Goal: Transaction & Acquisition: Purchase product/service

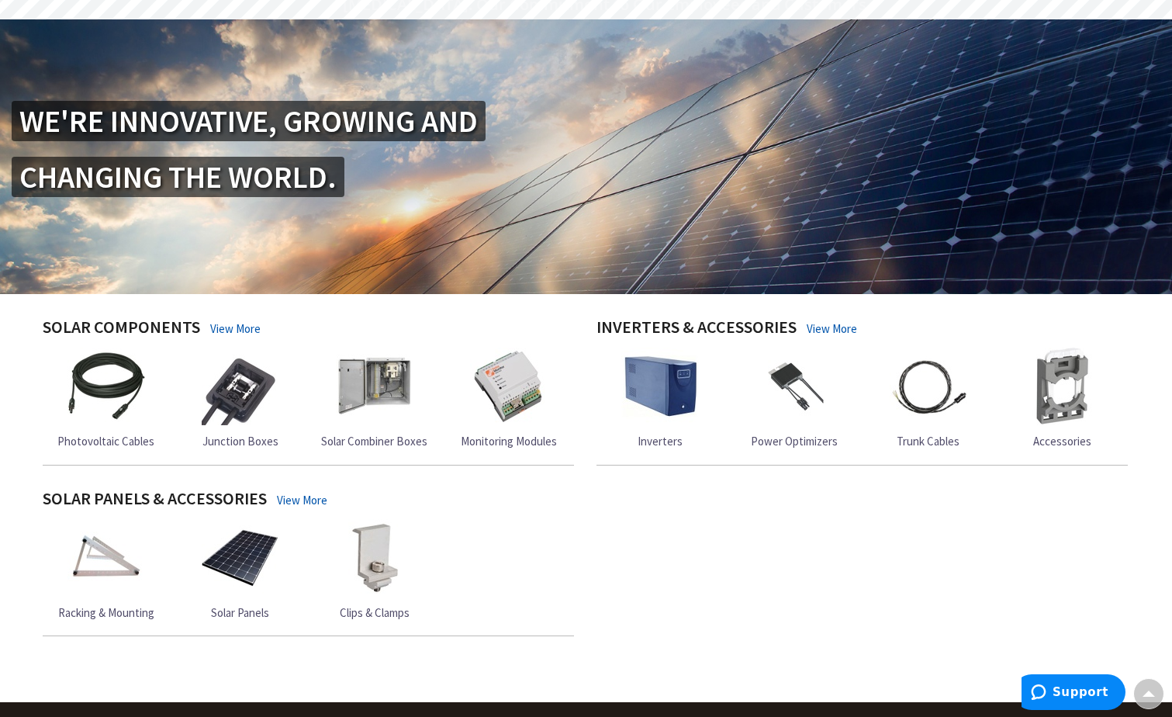
scroll to position [151, 0]
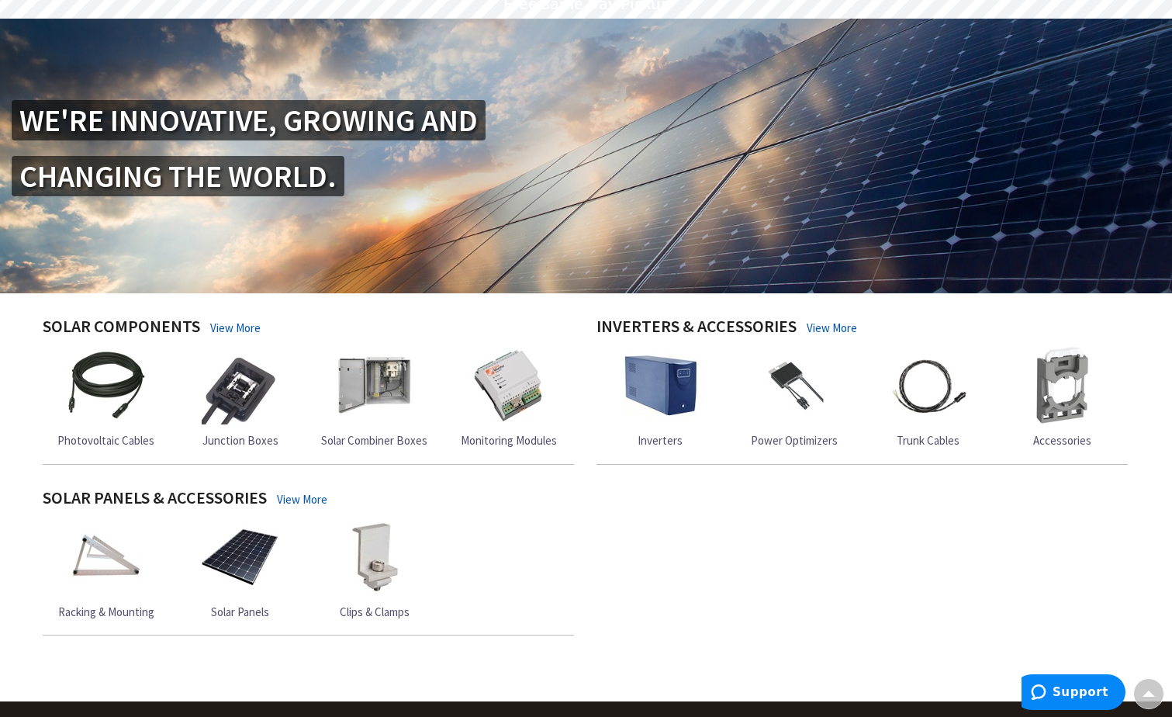
click at [388, 388] on img at bounding box center [375, 386] width 78 height 78
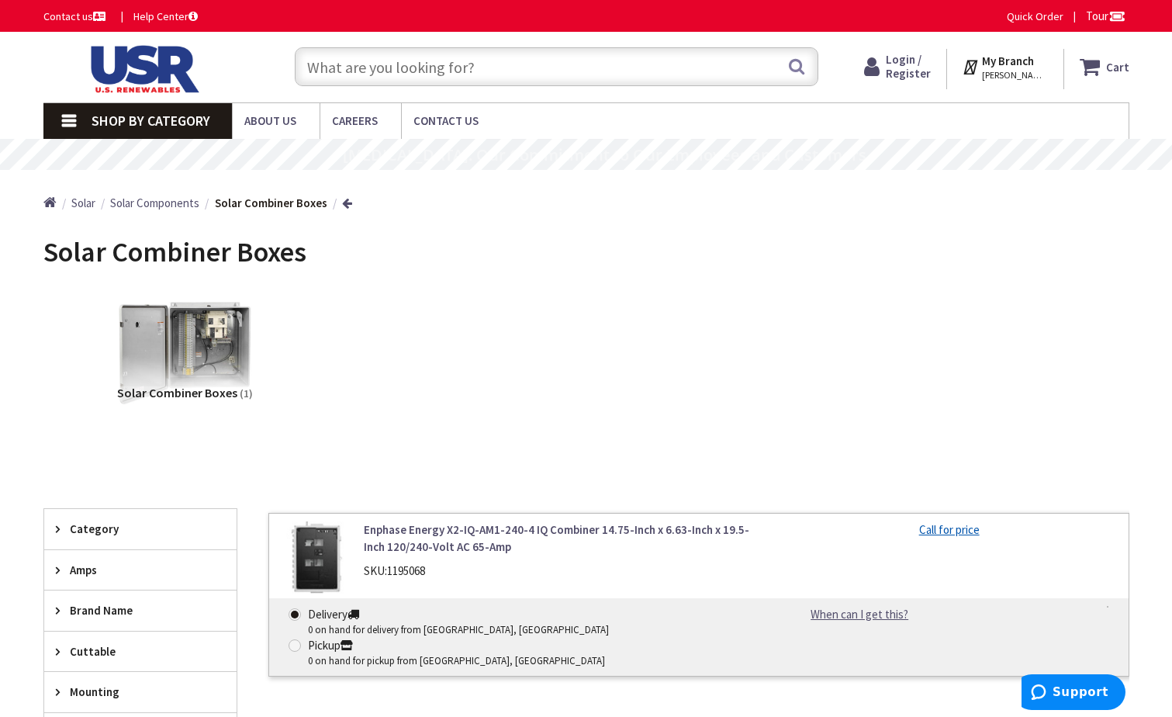
click at [217, 368] on img at bounding box center [184, 353] width 140 height 140
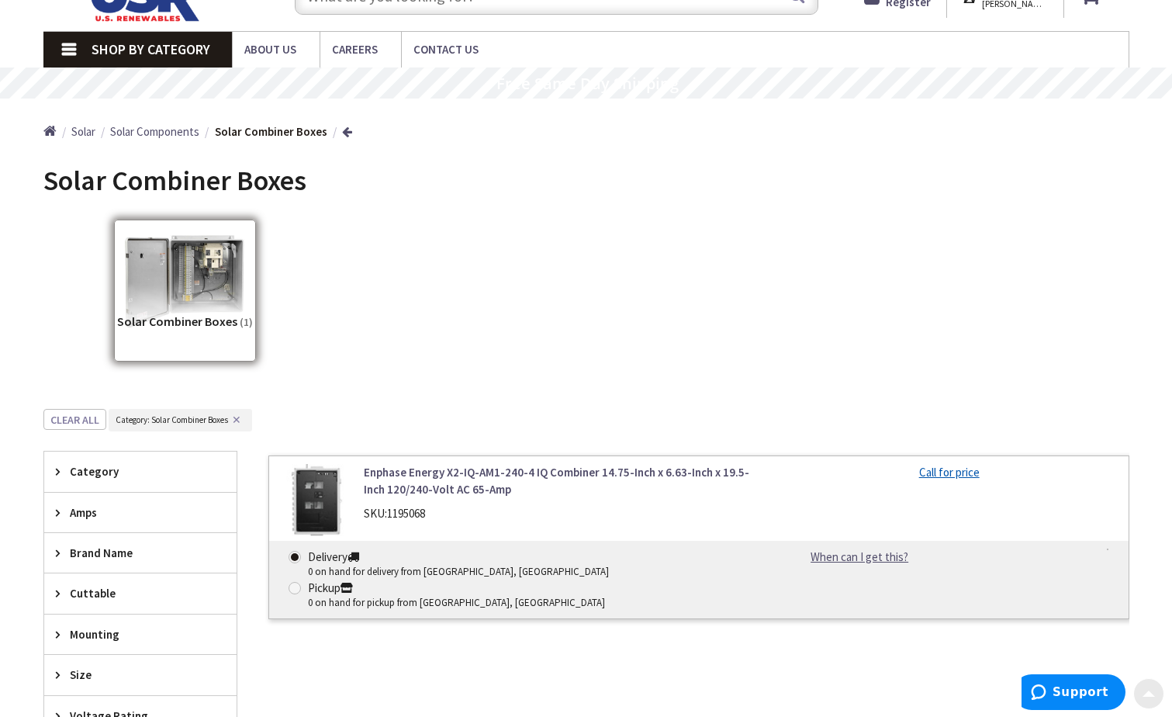
scroll to position [71, 0]
click at [84, 132] on span "Solar" at bounding box center [83, 132] width 24 height 15
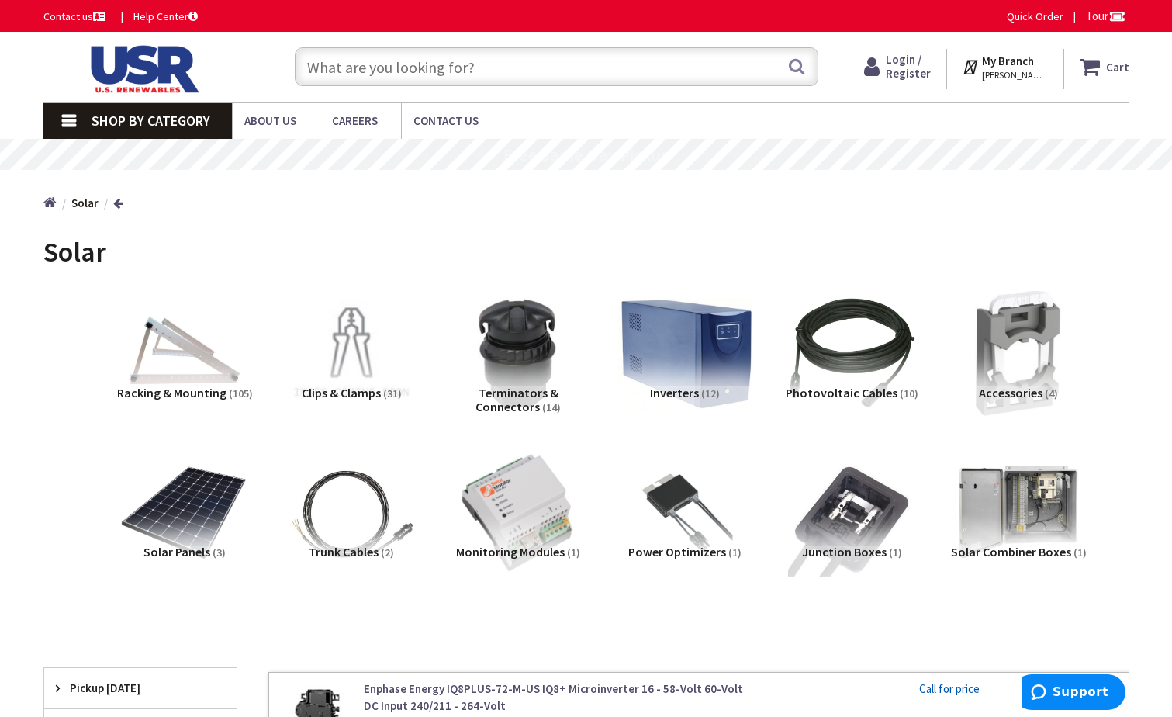
click at [715, 344] on img at bounding box center [685, 353] width 140 height 140
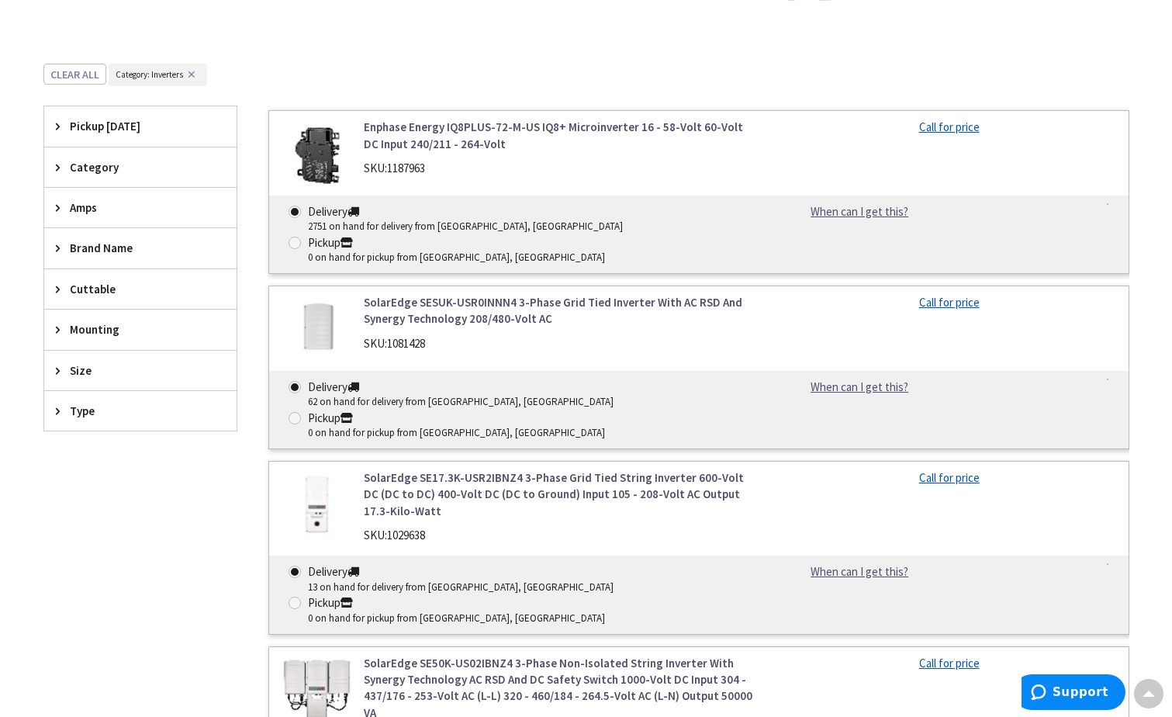
scroll to position [567, 0]
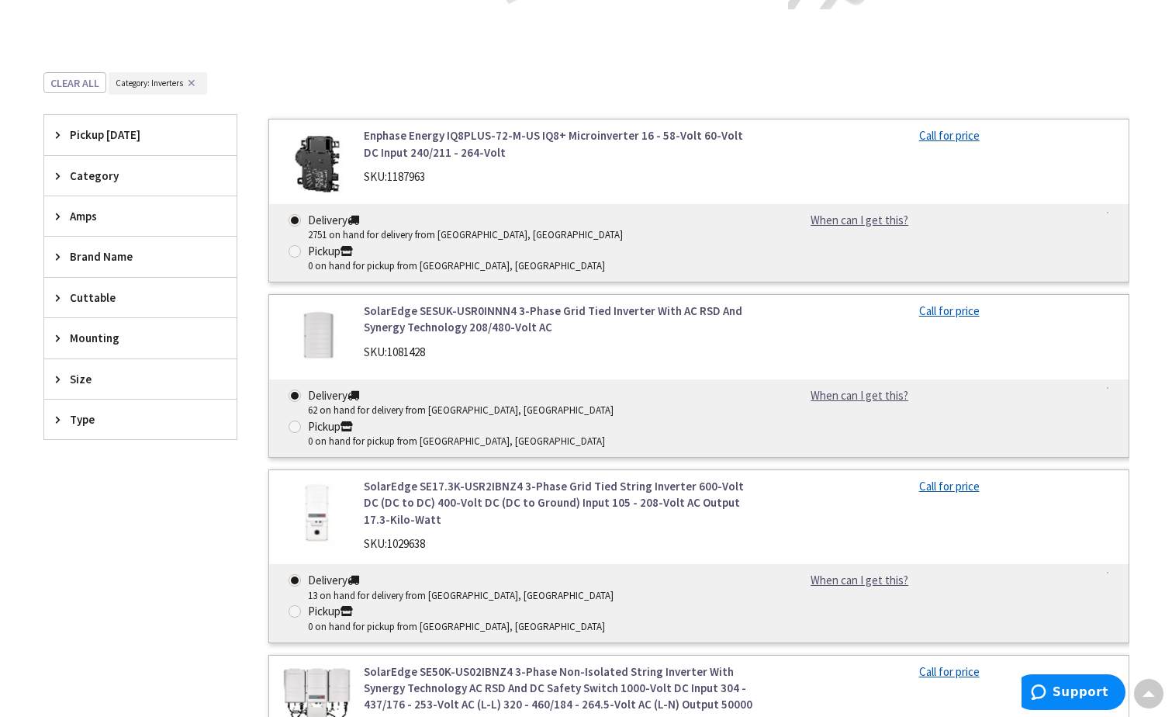
click at [74, 372] on span "Size" at bounding box center [133, 379] width 126 height 16
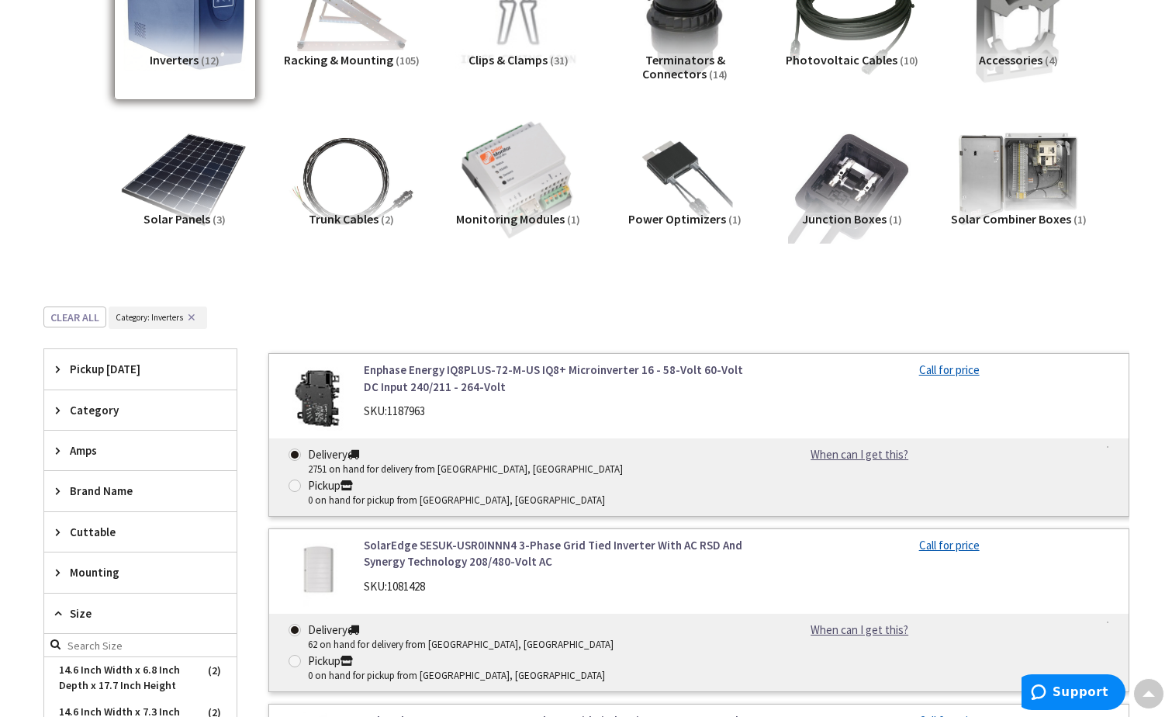
scroll to position [334, 0]
click at [81, 442] on span "Amps" at bounding box center [133, 450] width 126 height 16
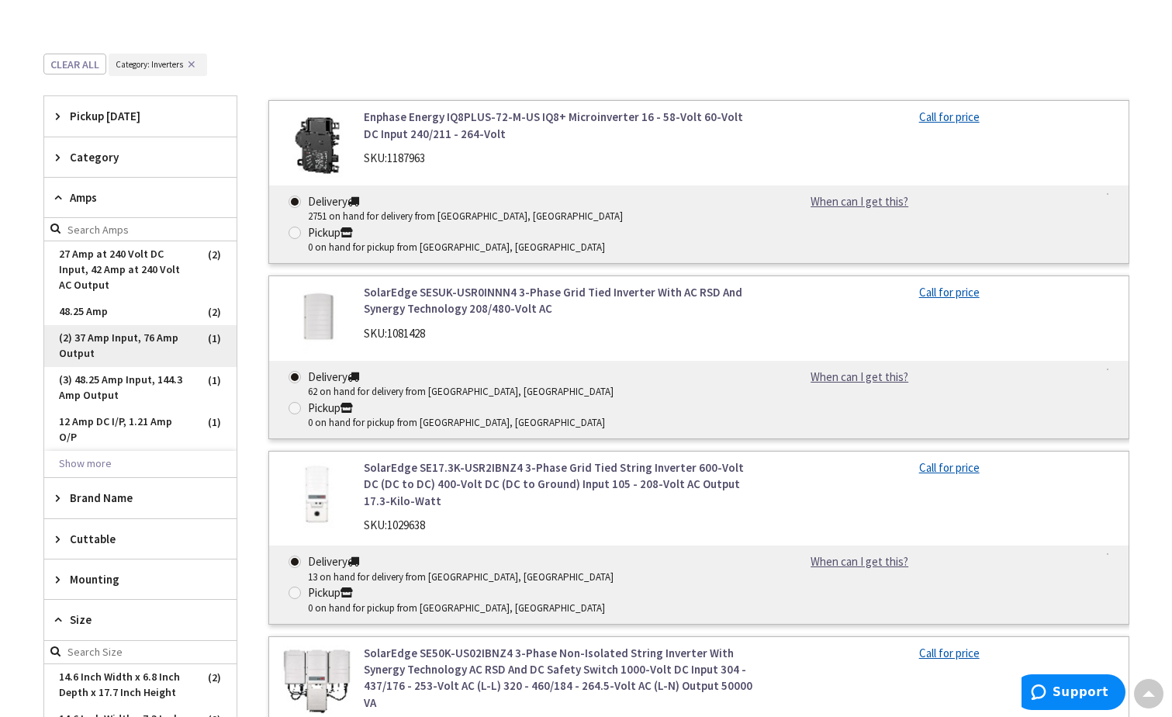
scroll to position [591, 0]
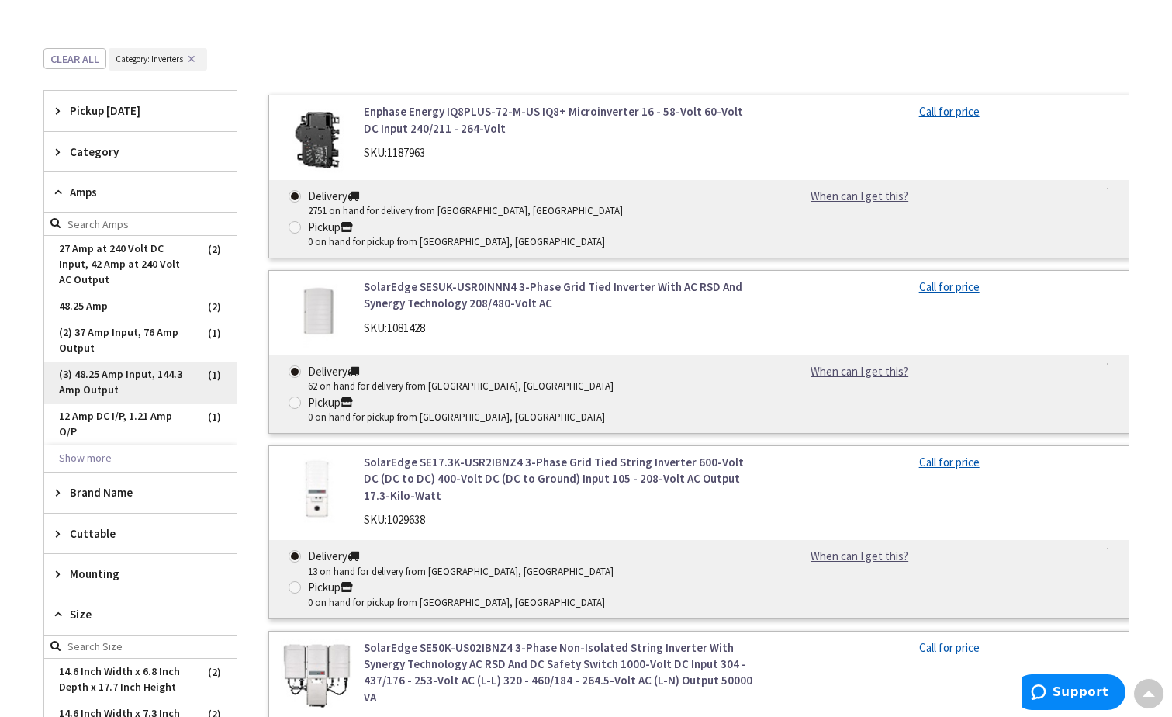
click at [145, 379] on span "(3) 48.25 Amp Input, 144.3 Amp Output" at bounding box center [140, 383] width 192 height 42
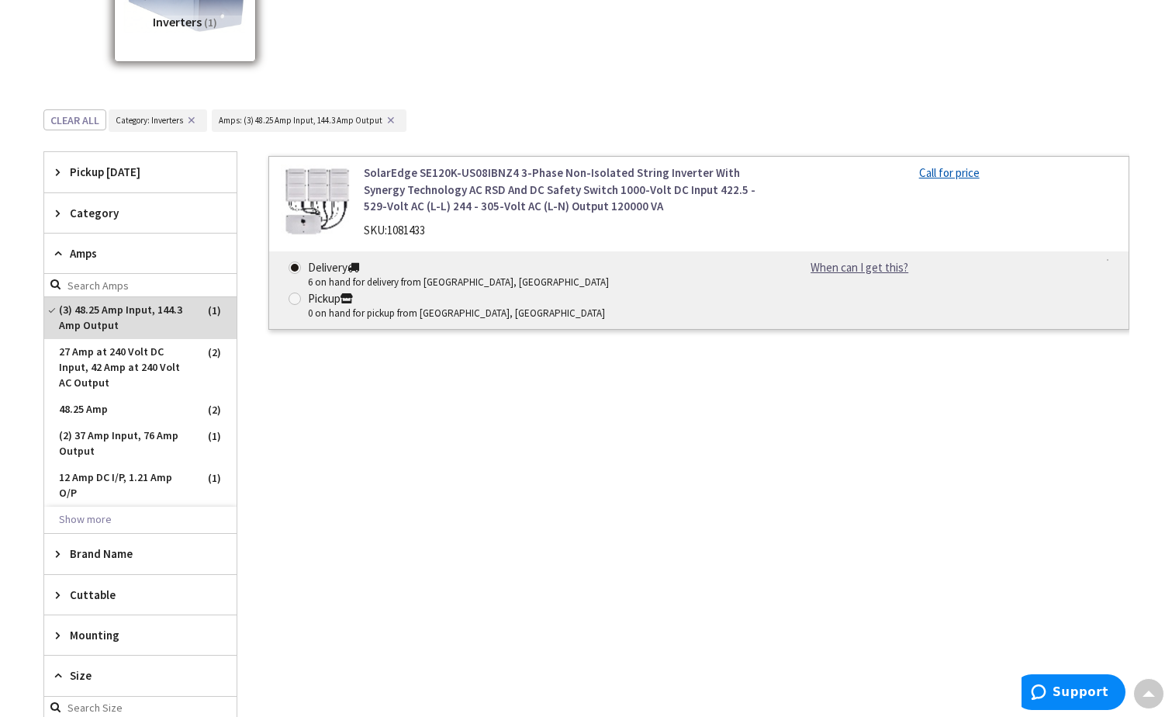
scroll to position [350, 0]
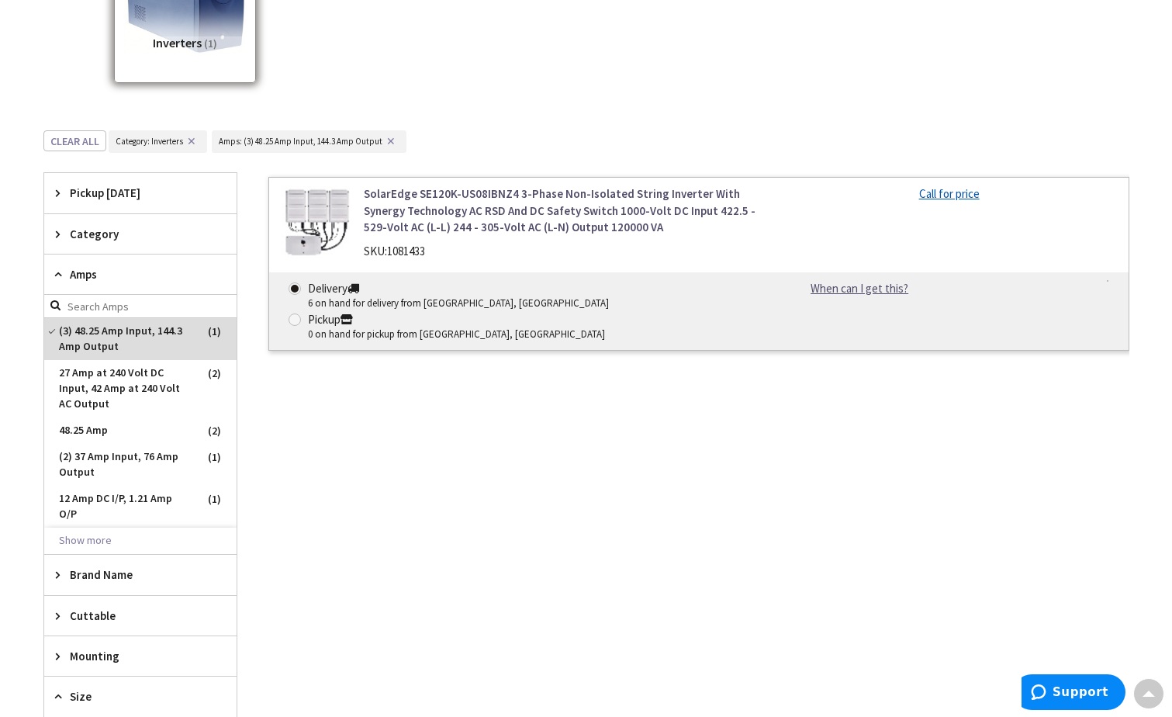
click at [590, 199] on link "SolarEdge SE120K-US08IBNZ4 3-Phase Non-Isolated String Inverter With Synergy Te…" at bounding box center [561, 210] width 395 height 50
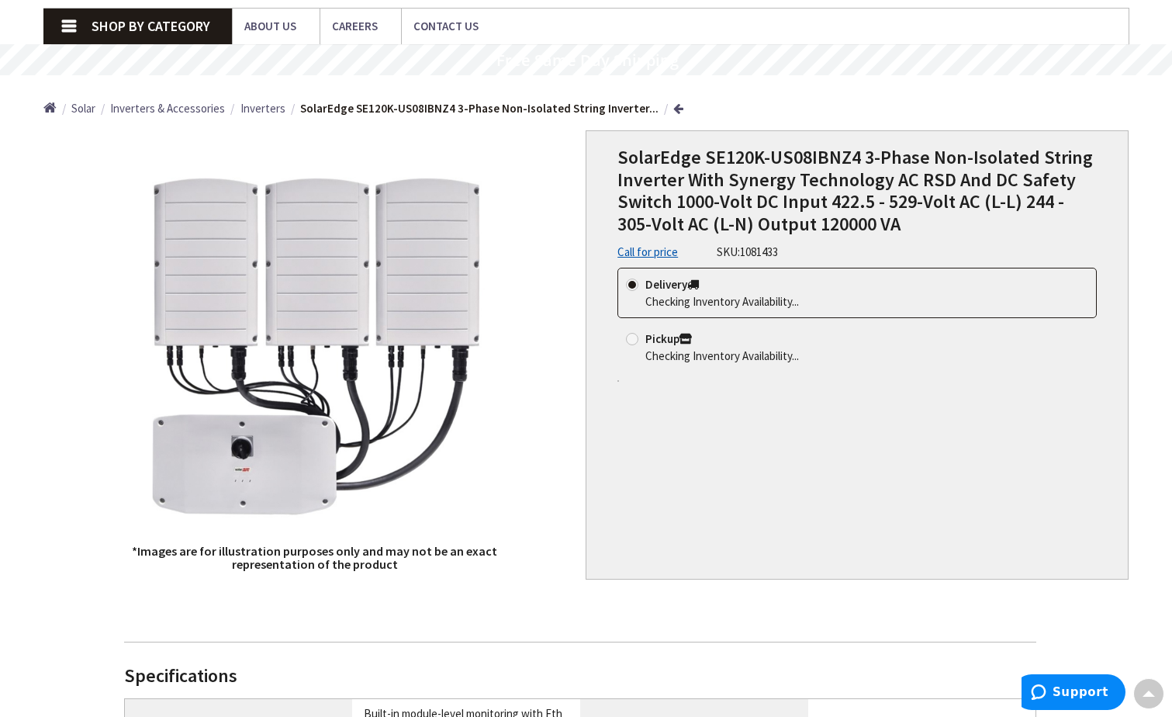
scroll to position [95, 0]
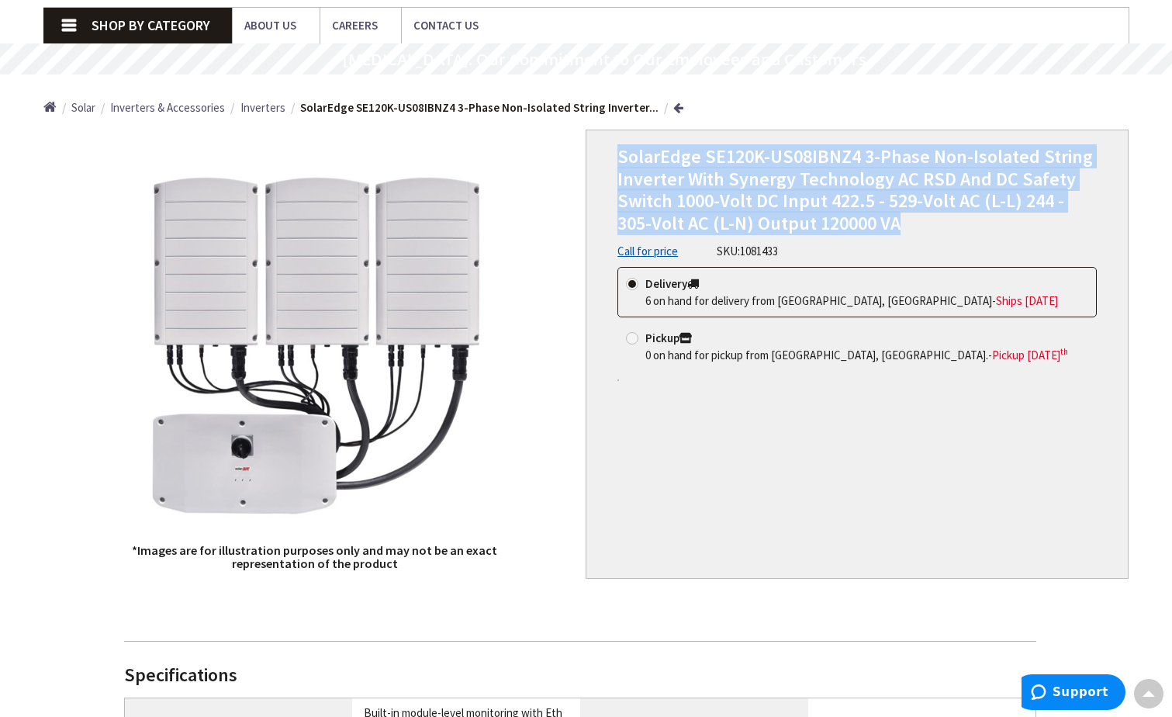
drag, startPoint x: 619, startPoint y: 153, endPoint x: 895, endPoint y: 222, distance: 284.7
click at [895, 222] on h1 "SolarEdge SE120K-US08IBNZ4 3-Phase Non-Isolated String Inverter With Synergy Te…" at bounding box center [858, 190] width 480 height 89
copy span "SolarEdge SE120K-US08IBNZ4 3-Phase Non-Isolated String Inverter With Synergy Te…"
